Goal: Unclear: Browse casually

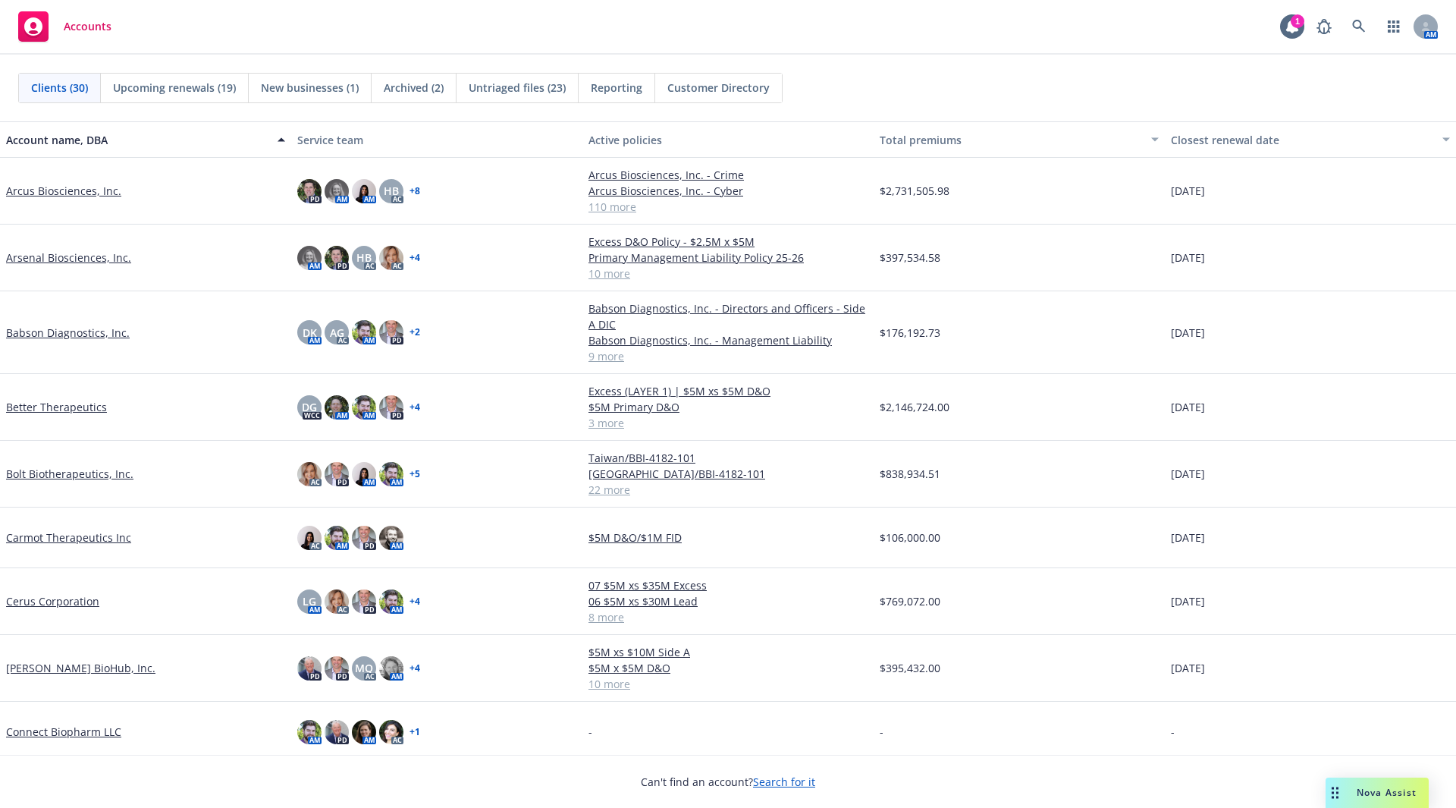
click at [688, 14] on div "Accounts 1 AM" at bounding box center [728, 27] width 1456 height 55
click at [284, 27] on div "Accounts 1 AM" at bounding box center [728, 27] width 1456 height 55
drag, startPoint x: 303, startPoint y: 21, endPoint x: 313, endPoint y: 20, distance: 10.6
click at [309, 21] on div "Accounts 1 AM" at bounding box center [728, 27] width 1456 height 55
click at [402, 18] on div "Accounts 1 AM" at bounding box center [728, 27] width 1456 height 55
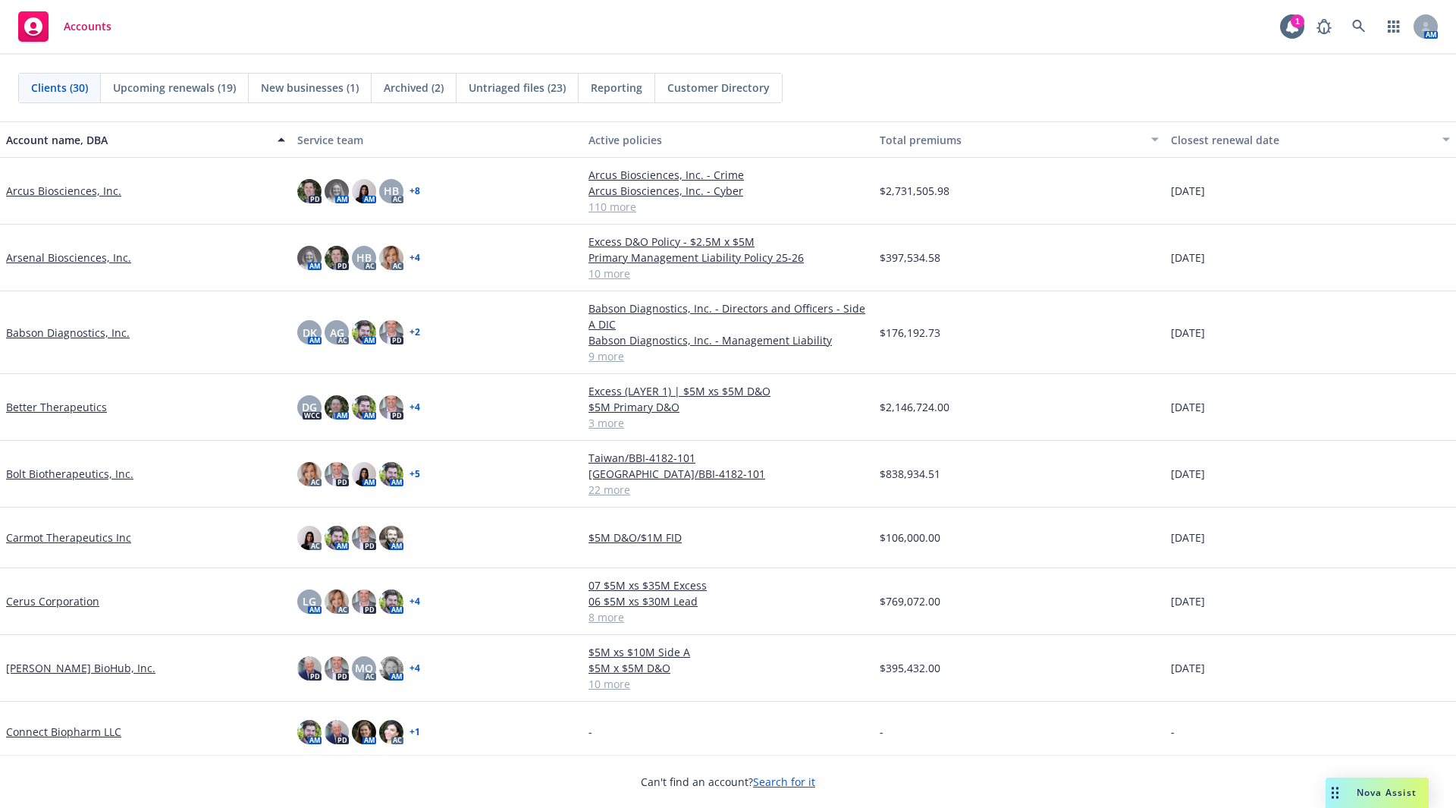
click at [386, 45] on div "Accounts 1 AM" at bounding box center [728, 27] width 1456 height 55
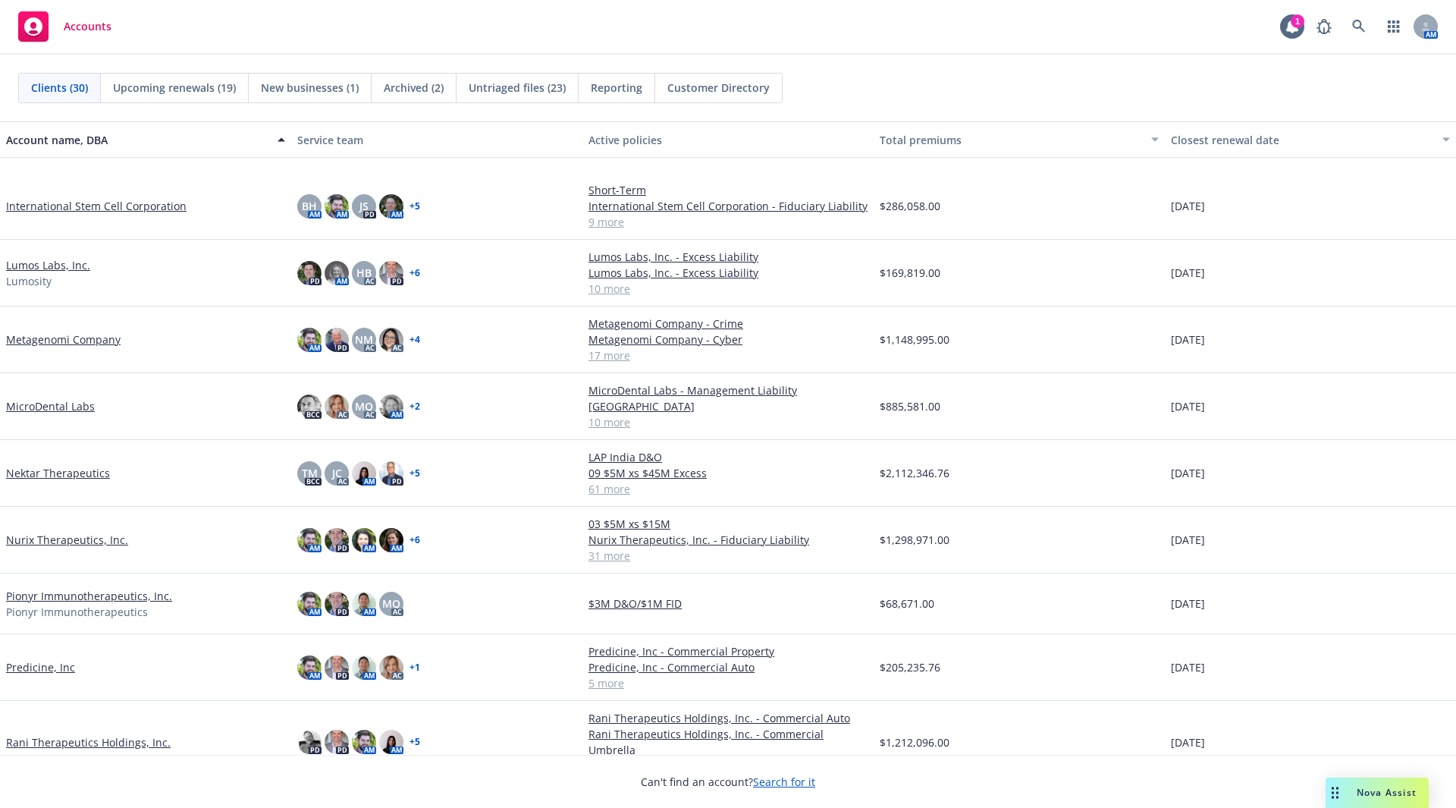
scroll to position [986, 0]
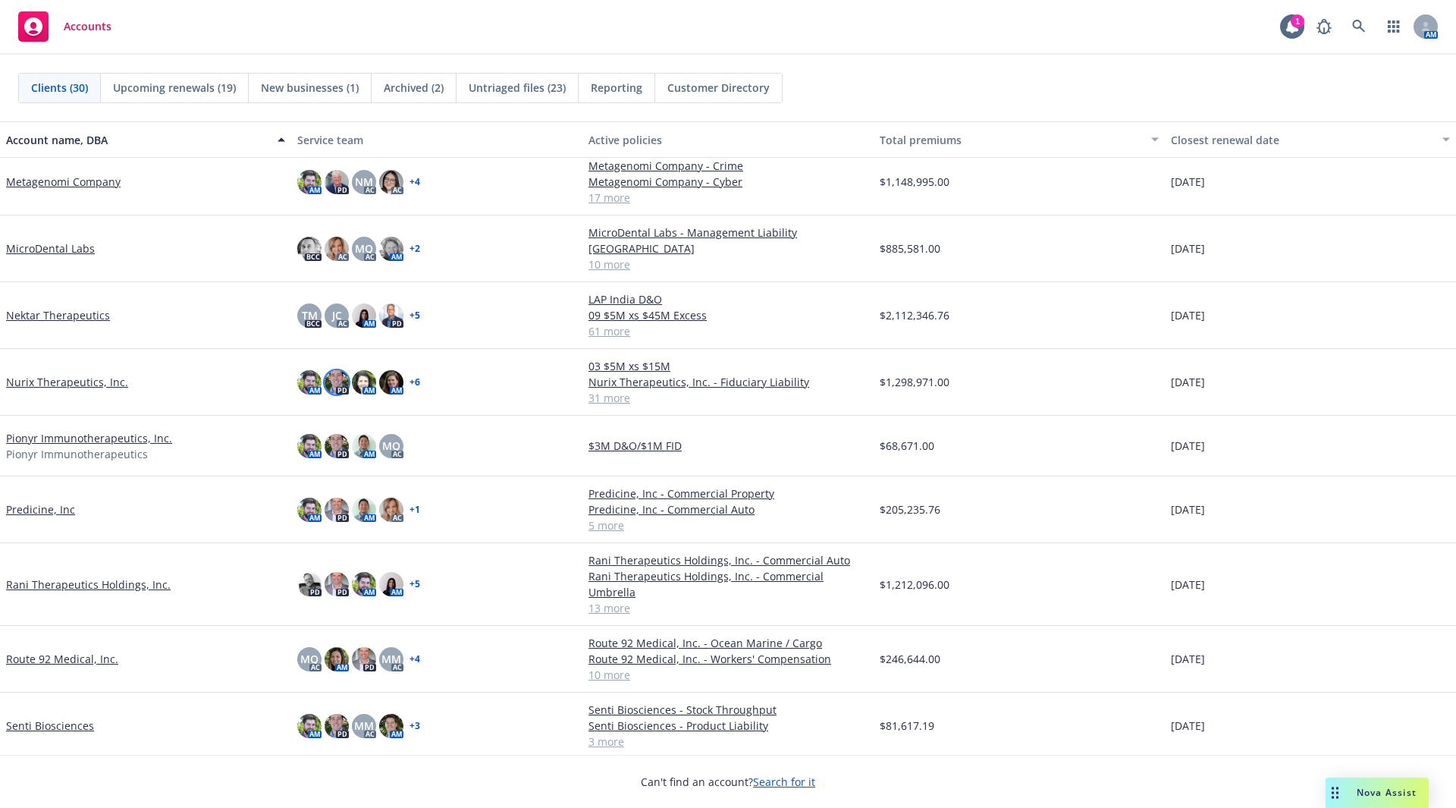
click at [333, 384] on img at bounding box center [337, 382] width 24 height 24
